Goal: Obtain resource: Download file/media

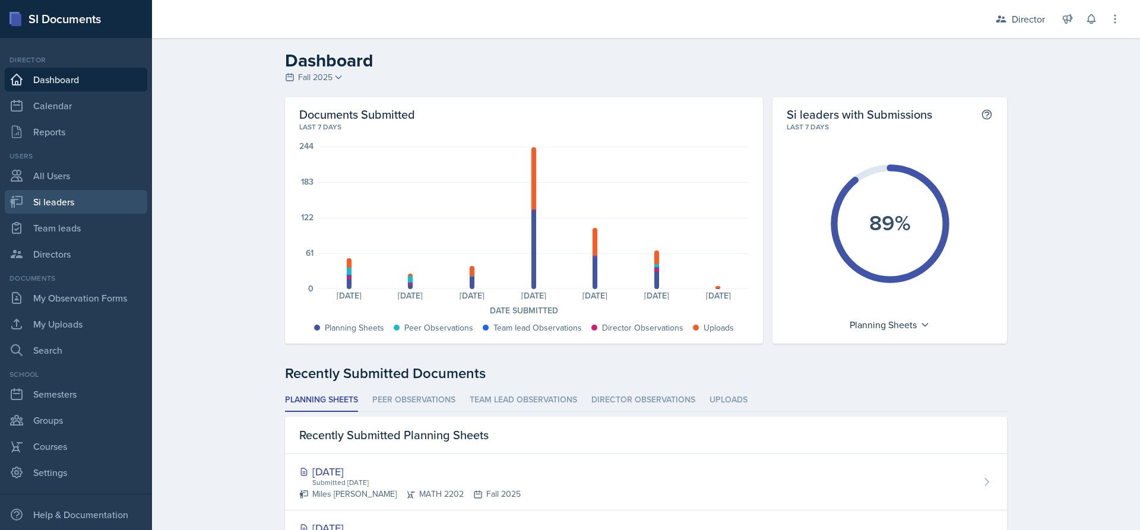
click at [69, 195] on link "Si leaders" at bounding box center [76, 202] width 143 height 24
select select "2bed604d-1099-4043-b1bc-2365e8740244"
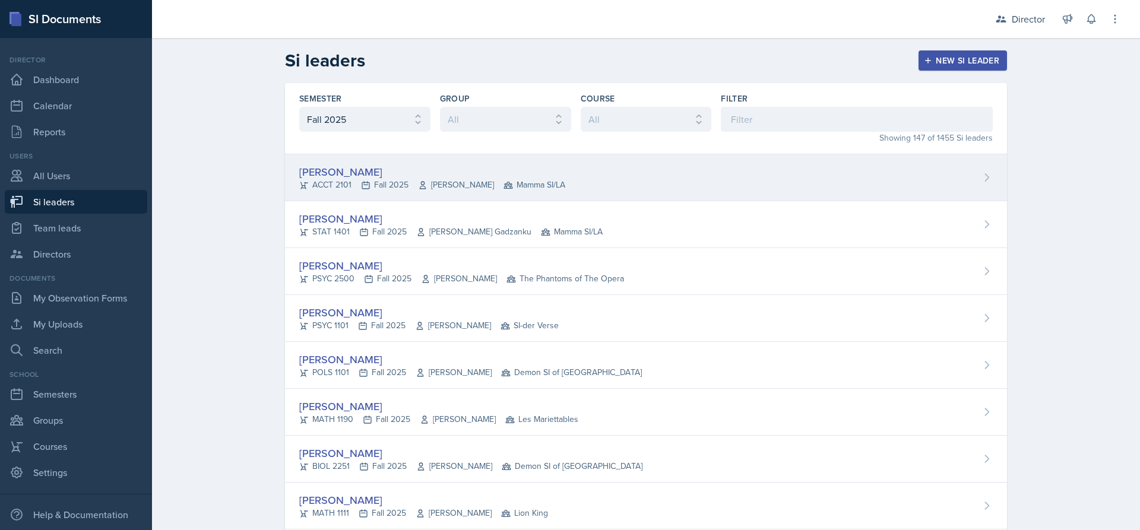
click at [504, 179] on span "Mamma SI/LA" at bounding box center [535, 185] width 62 height 12
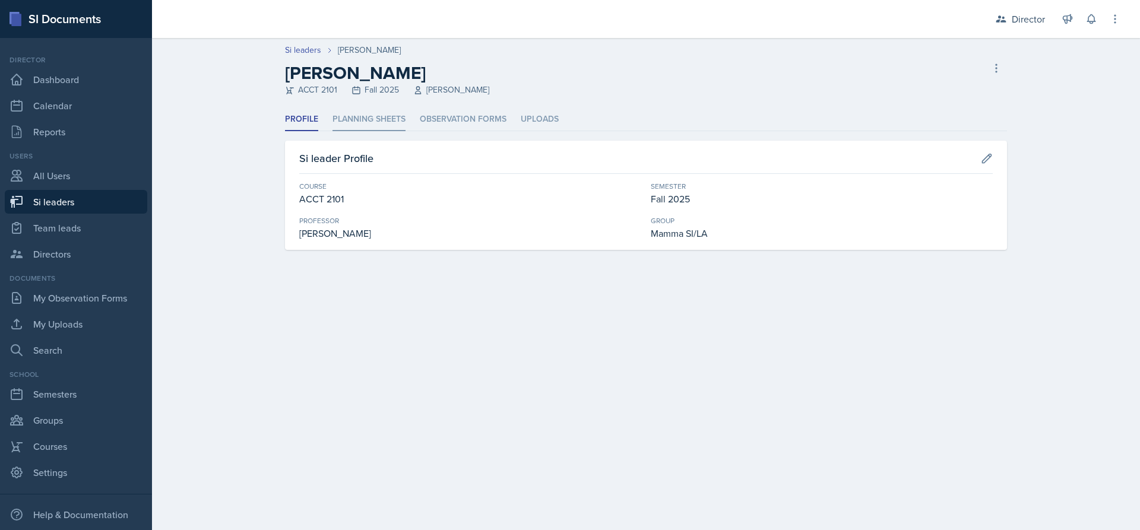
click at [374, 117] on li "Planning Sheets" at bounding box center [369, 119] width 73 height 23
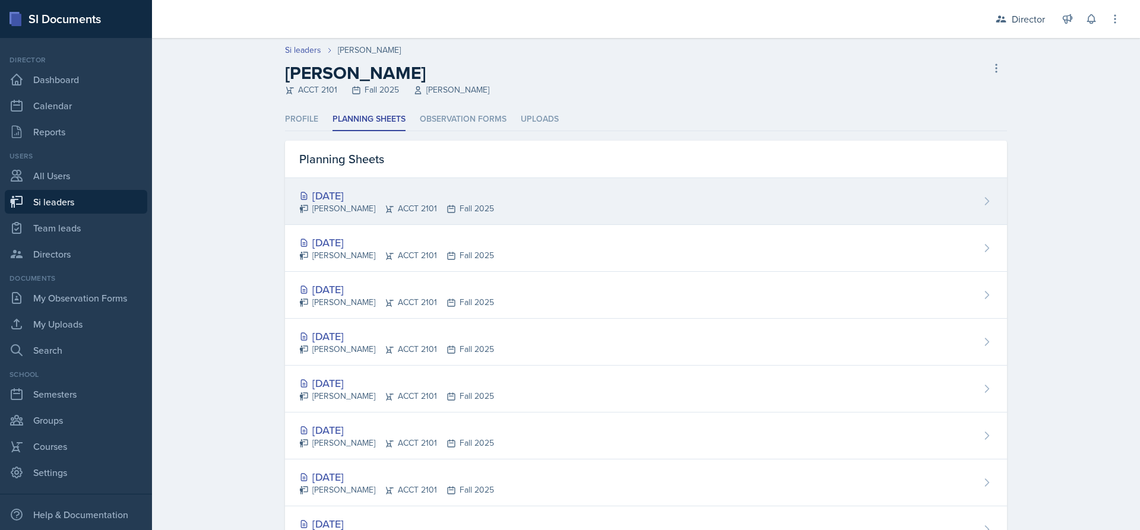
click at [412, 197] on div "[DATE]" at bounding box center [396, 196] width 195 height 16
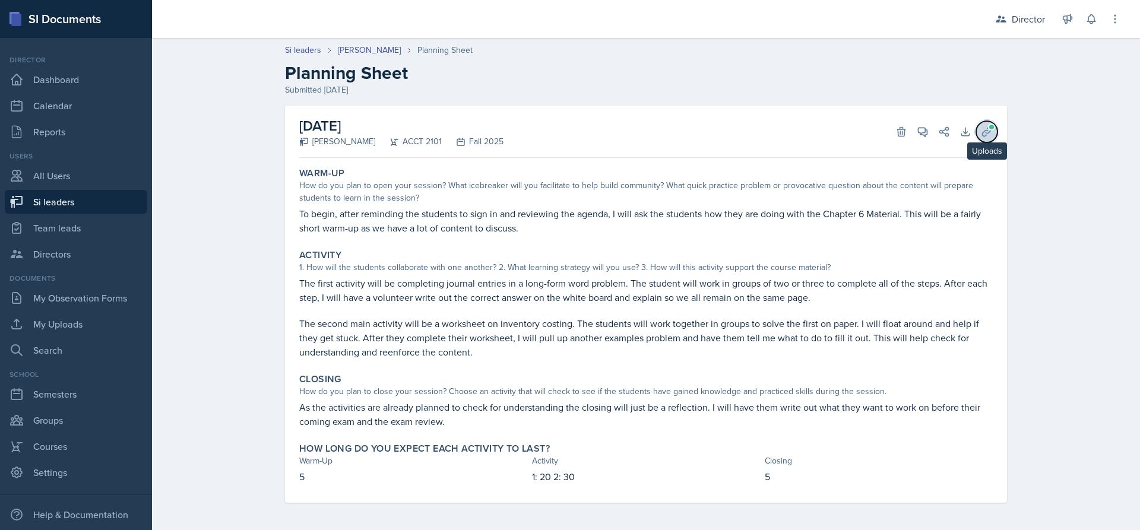
click at [982, 131] on icon at bounding box center [987, 132] width 12 height 12
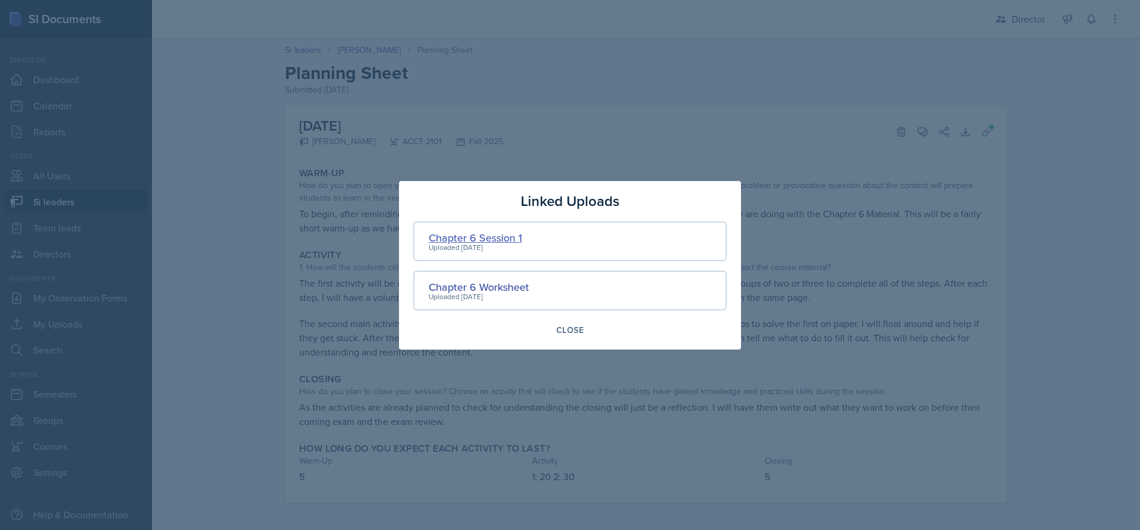
click at [492, 235] on div "Chapter 6 Session 1" at bounding box center [475, 238] width 93 height 16
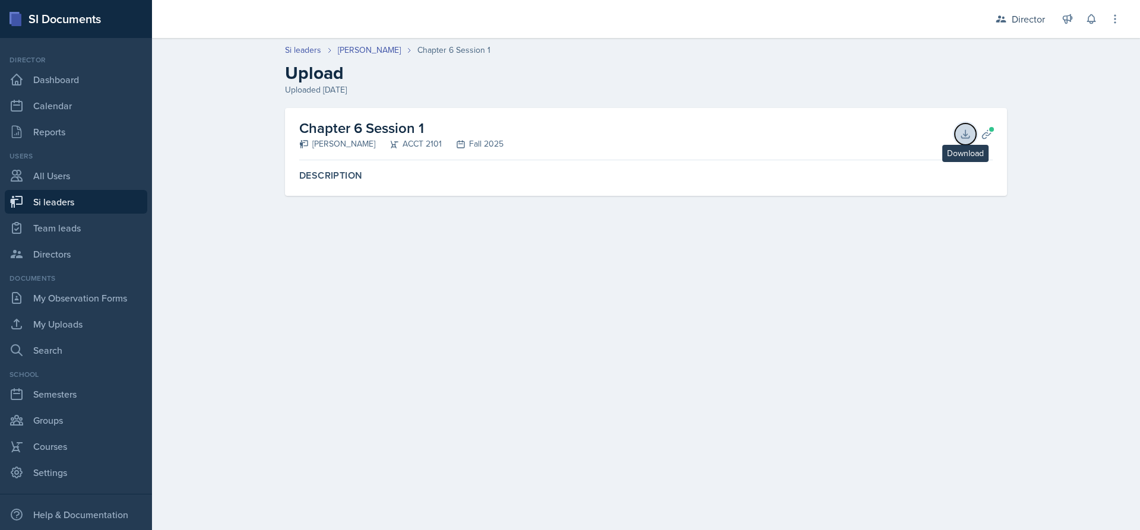
click at [963, 135] on icon at bounding box center [966, 134] width 12 height 12
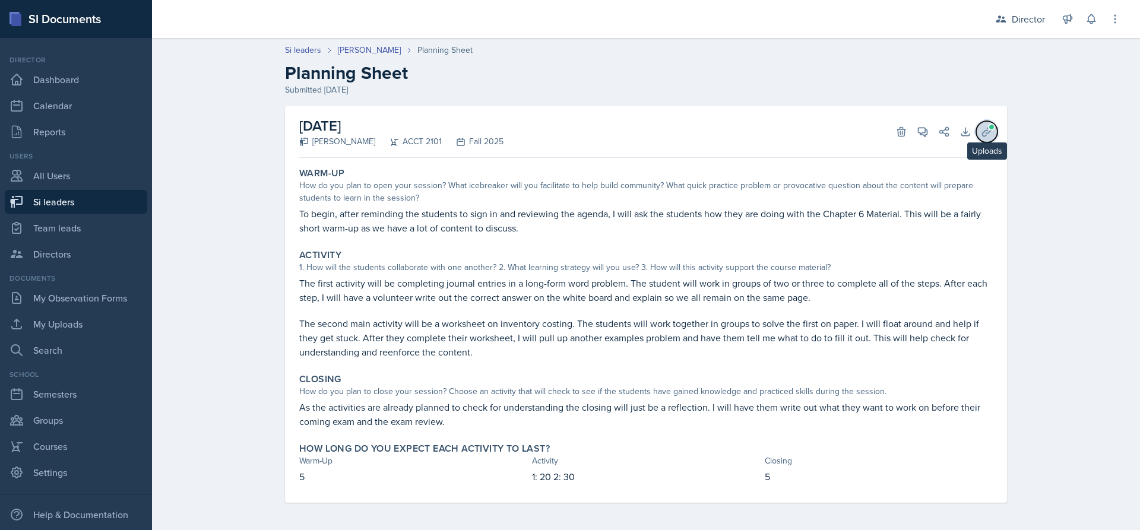
click at [991, 129] on button "Uploads" at bounding box center [986, 131] width 21 height 21
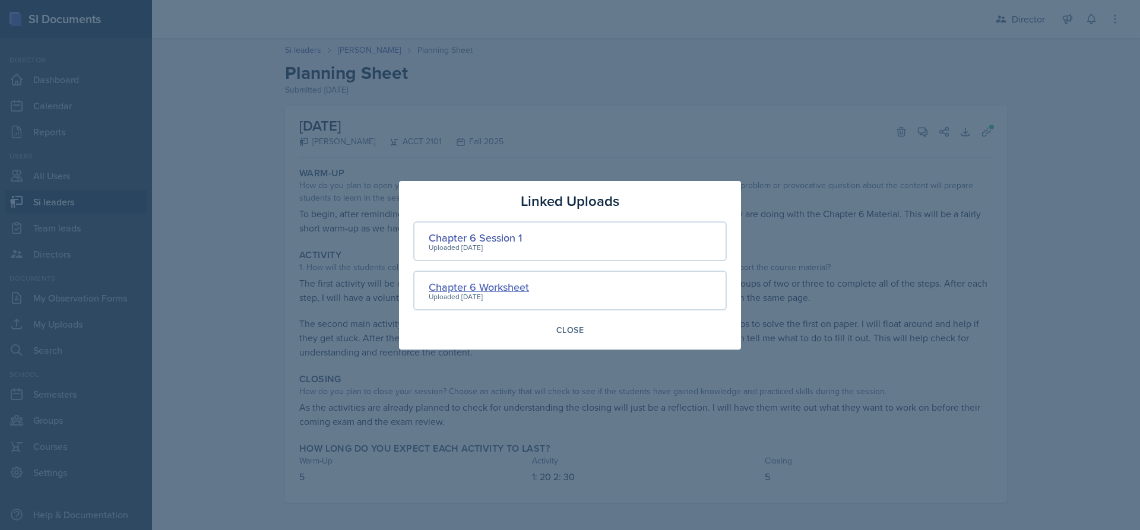
click at [478, 285] on div "Chapter 6 Worksheet" at bounding box center [479, 287] width 100 height 16
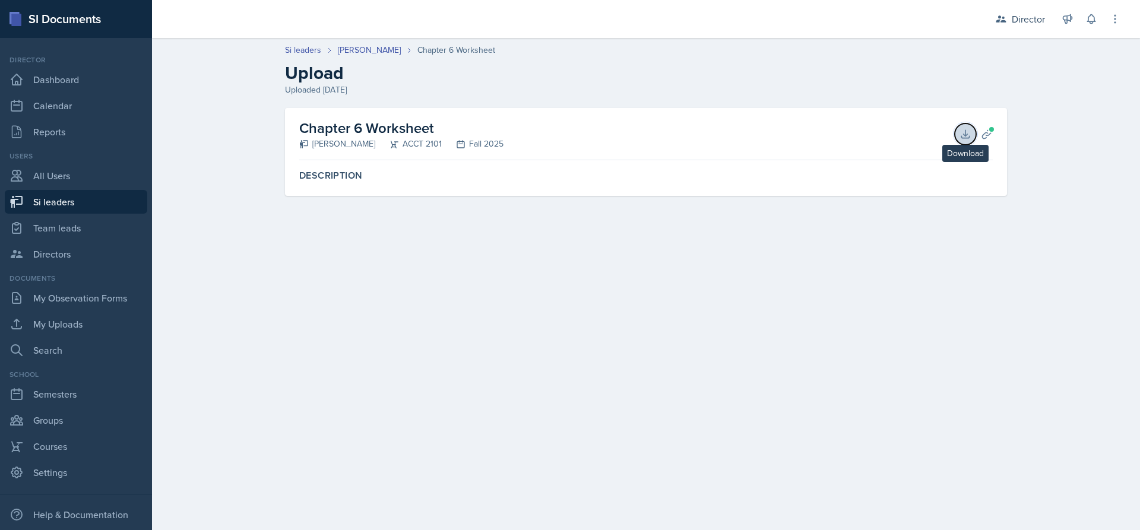
click at [965, 130] on icon at bounding box center [966, 134] width 12 height 12
click at [966, 126] on button "Download" at bounding box center [965, 134] width 21 height 21
